Goal: Find contact information

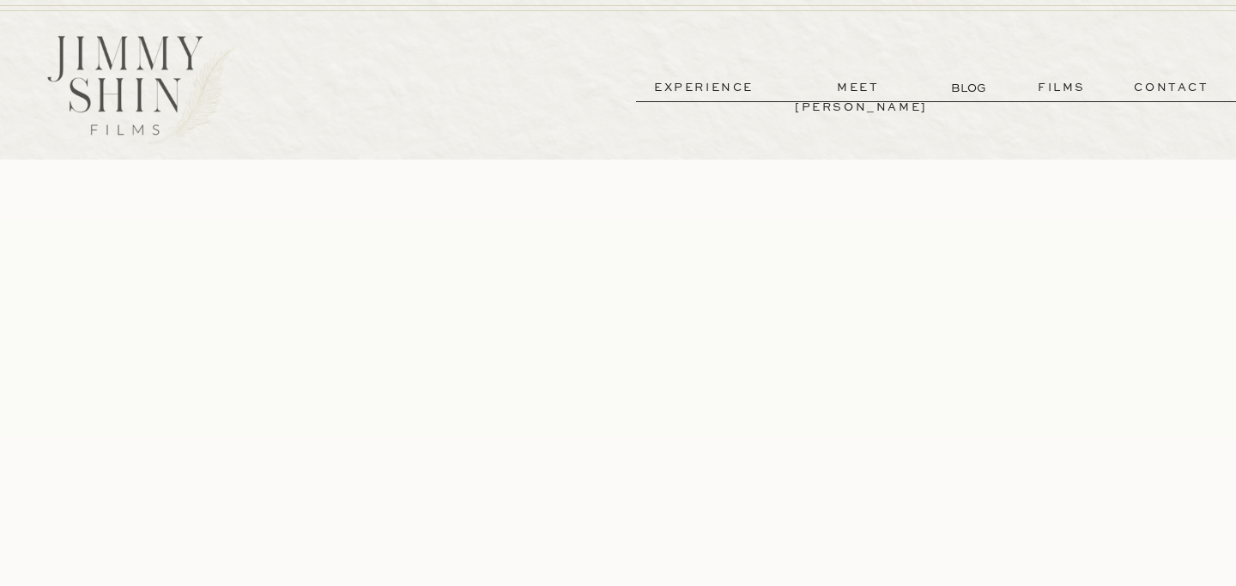
click at [1168, 89] on p "contact" at bounding box center [1172, 88] width 124 height 20
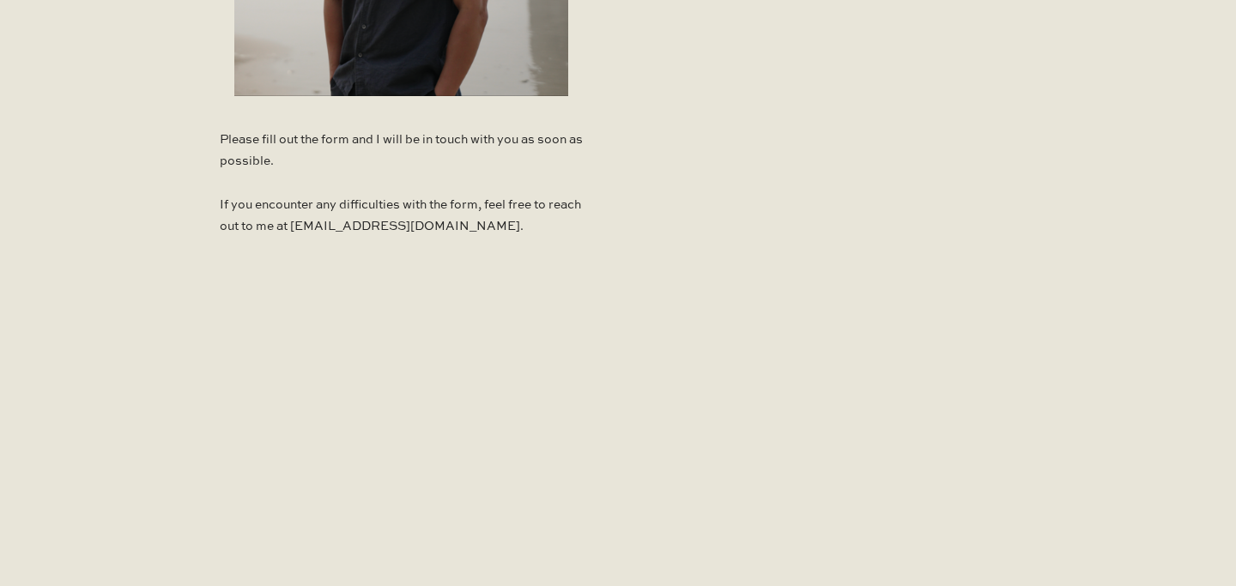
scroll to position [1257, 0]
